Goal: Task Accomplishment & Management: Use online tool/utility

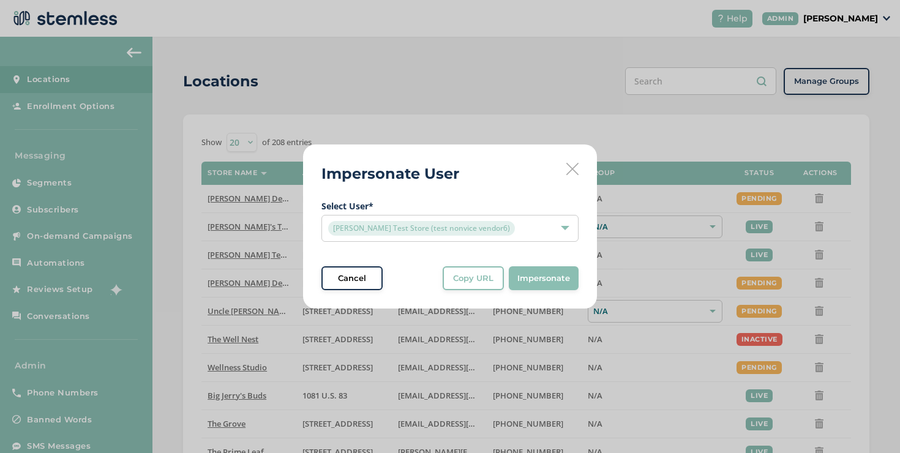
click at [573, 172] on icon at bounding box center [573, 169] width 12 height 12
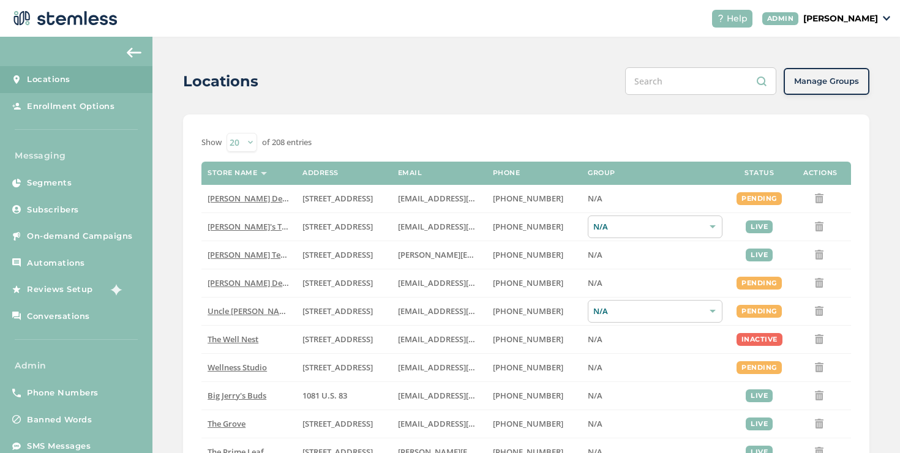
click at [647, 76] on input "text" at bounding box center [700, 81] width 151 height 28
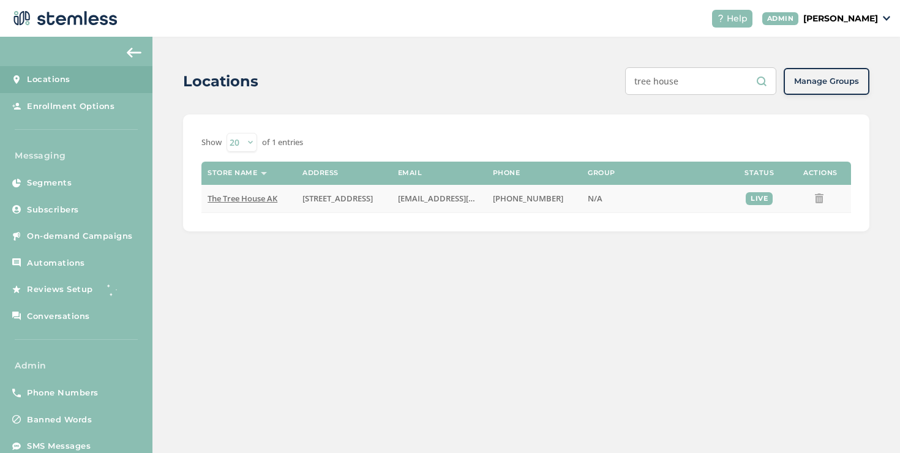
type input "tree house"
click at [255, 196] on span "The Tree House AK" at bounding box center [243, 198] width 70 height 11
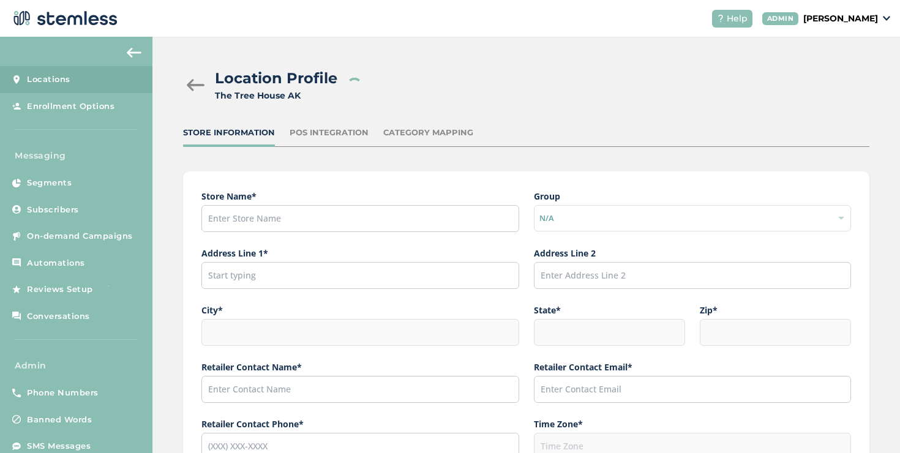
type input "The Tree House AK"
type input "[STREET_ADDRESS]"
type input "Anchorage"
type input "AK"
type input "99504"
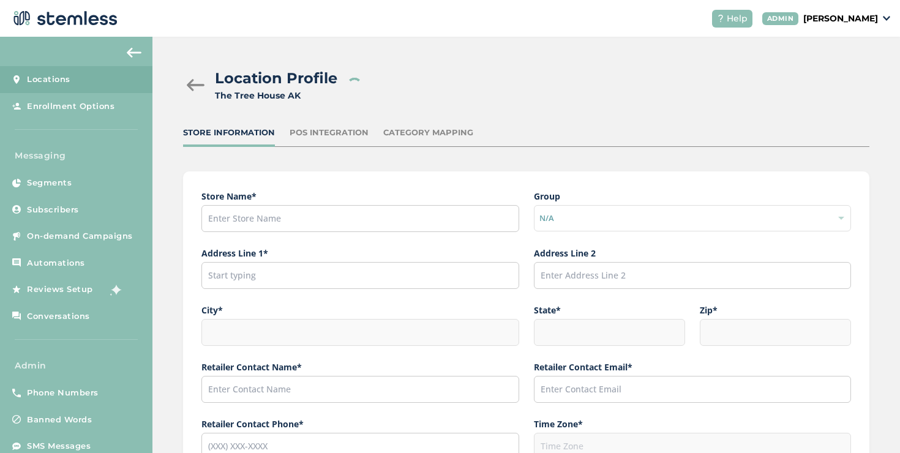
type input "[PERSON_NAME]"
type input "[EMAIL_ADDRESS][DOMAIN_NAME]"
type input "[PHONE_NUMBER]"
type input "America/Anchorage"
type input "The Tree House"
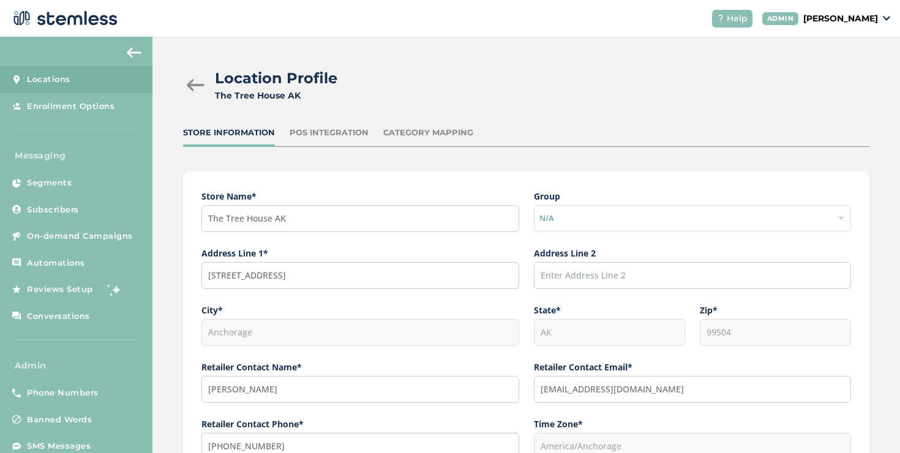
click at [355, 129] on div "POS Integration" at bounding box center [329, 133] width 79 height 12
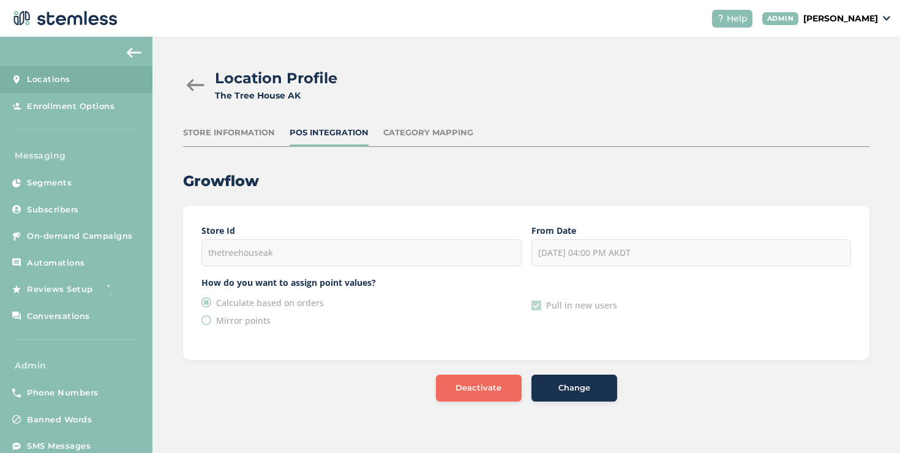
click at [846, 16] on p "[PERSON_NAME]" at bounding box center [841, 18] width 75 height 13
click at [831, 85] on span "Impersonate" at bounding box center [847, 88] width 60 height 12
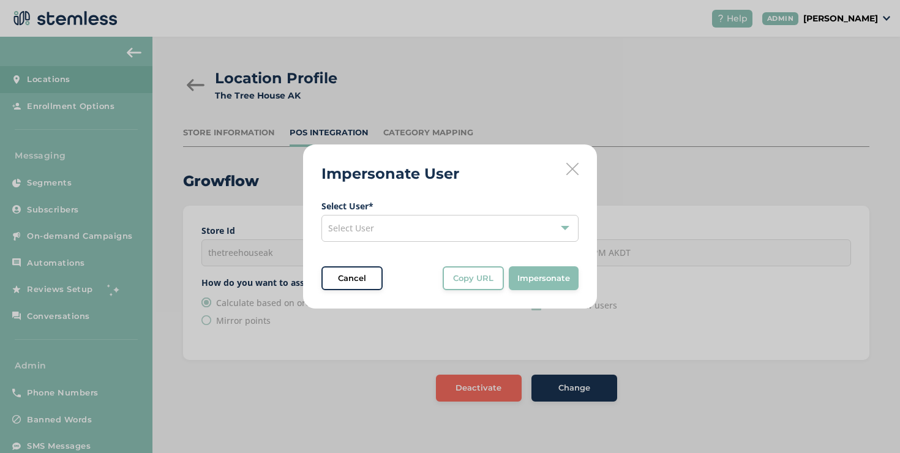
click at [504, 219] on div "Select User" at bounding box center [450, 228] width 257 height 27
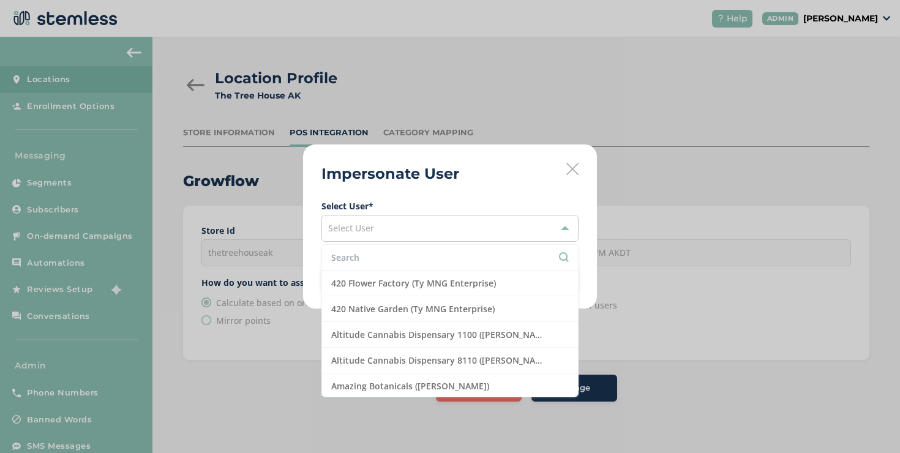
click at [470, 257] on input "text" at bounding box center [450, 257] width 238 height 13
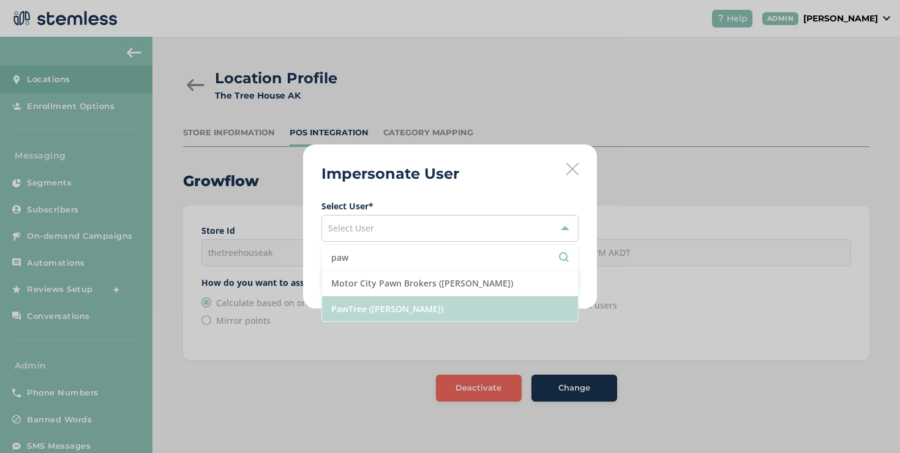
type input "paw"
click at [372, 314] on li "PawTree ([PERSON_NAME])" at bounding box center [450, 308] width 256 height 25
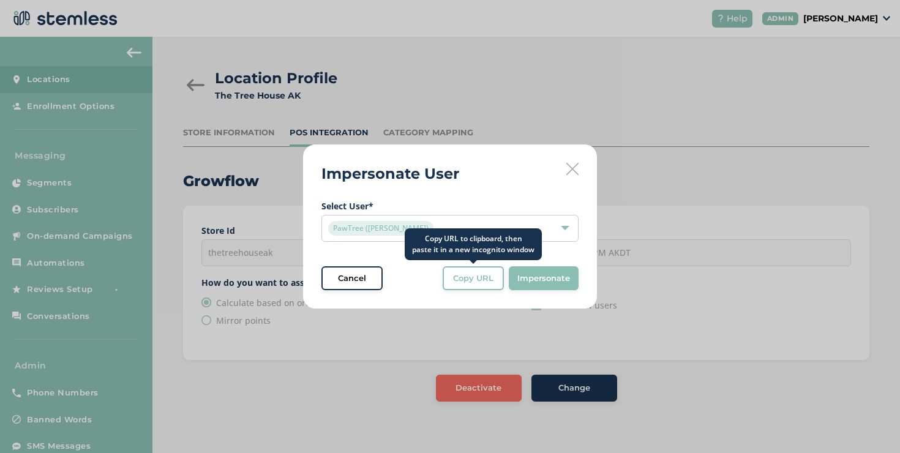
click at [470, 274] on span "Copy URL" at bounding box center [473, 279] width 40 height 12
